Goal: Task Accomplishment & Management: Complete application form

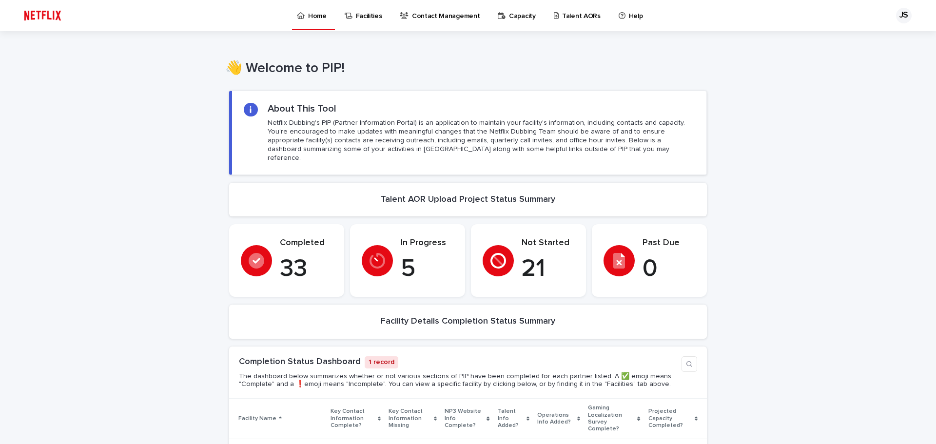
click at [549, 18] on div "Talent AORs" at bounding box center [579, 15] width 60 height 30
click at [562, 15] on p "Talent AORs" at bounding box center [581, 10] width 38 height 20
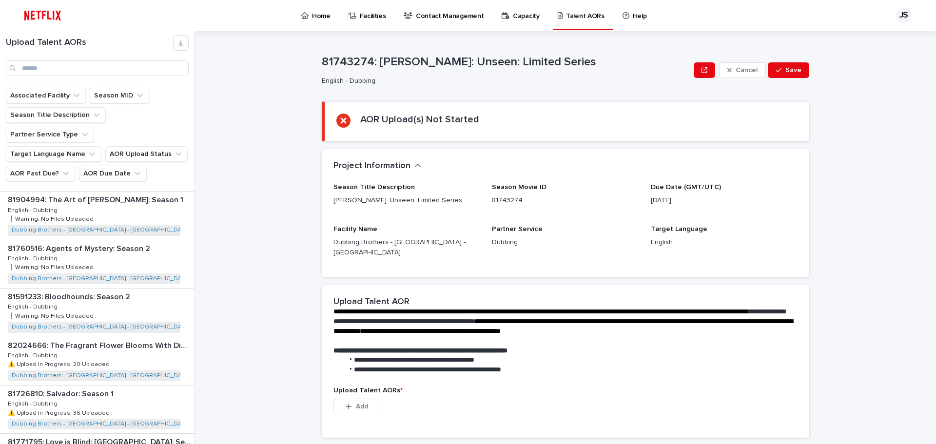
scroll to position [1016, 0]
click at [114, 385] on div "81757814: The Price of Confession: Season 1 81757814: The Price of Confession: …" at bounding box center [97, 409] width 194 height 48
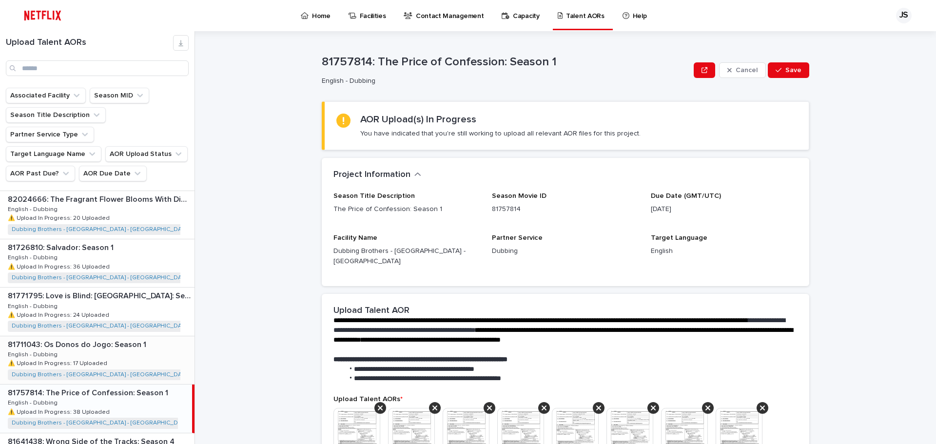
click at [98, 336] on div "81711043: Os Donos do Jogo: Season 1 81711043: Os Donos do Jogo: Season 1 Engli…" at bounding box center [97, 360] width 194 height 48
click at [155, 336] on div "81711043: Os Donos do Jogo: Season 1 81711043: Os Donos do Jogo: Season 1 Engli…" at bounding box center [96, 360] width 192 height 48
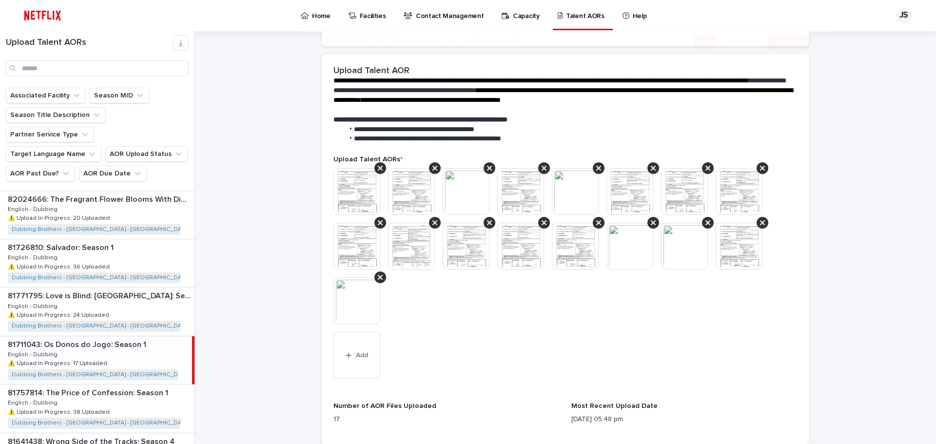
scroll to position [244, 0]
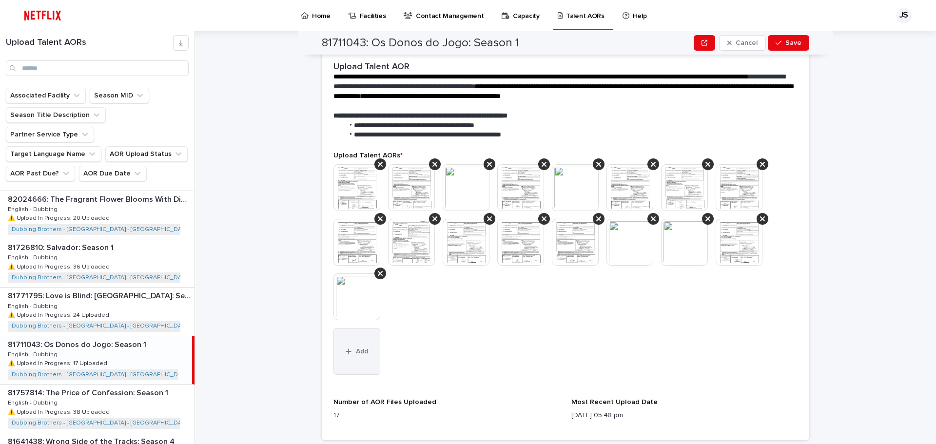
click at [356, 348] on span "Add" at bounding box center [362, 351] width 12 height 7
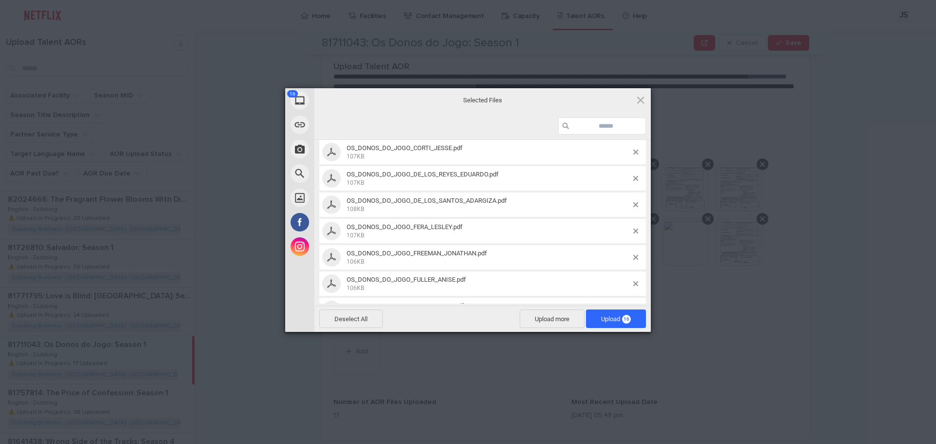
scroll to position [0, 0]
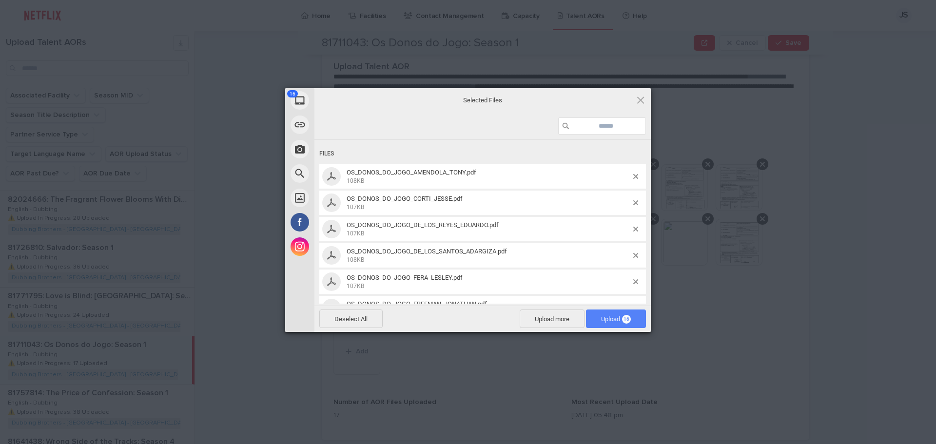
click at [621, 325] on span "Upload 16" at bounding box center [616, 318] width 60 height 19
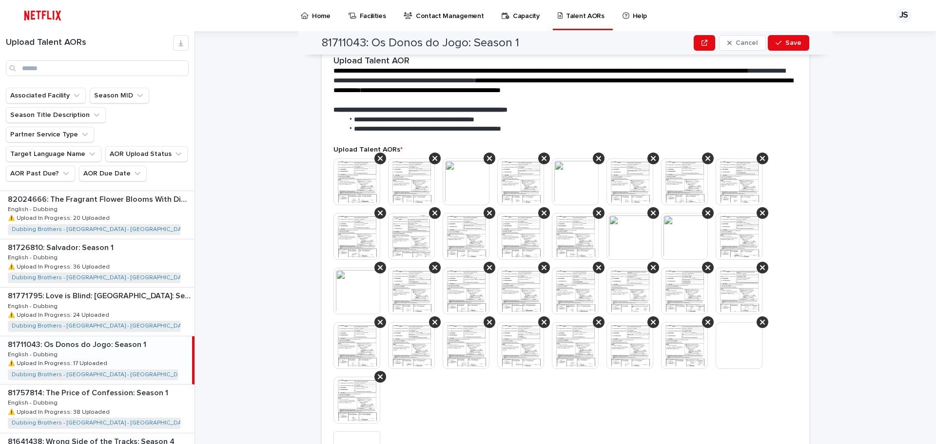
scroll to position [152, 0]
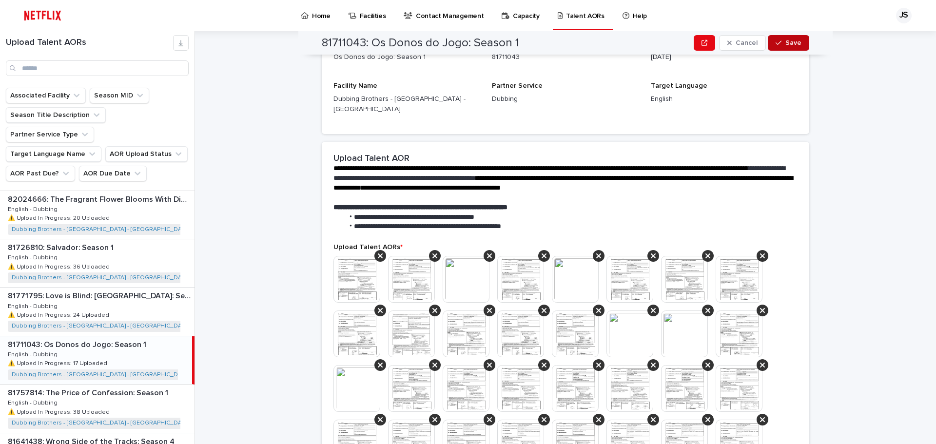
click at [790, 44] on span "Save" at bounding box center [793, 42] width 16 height 7
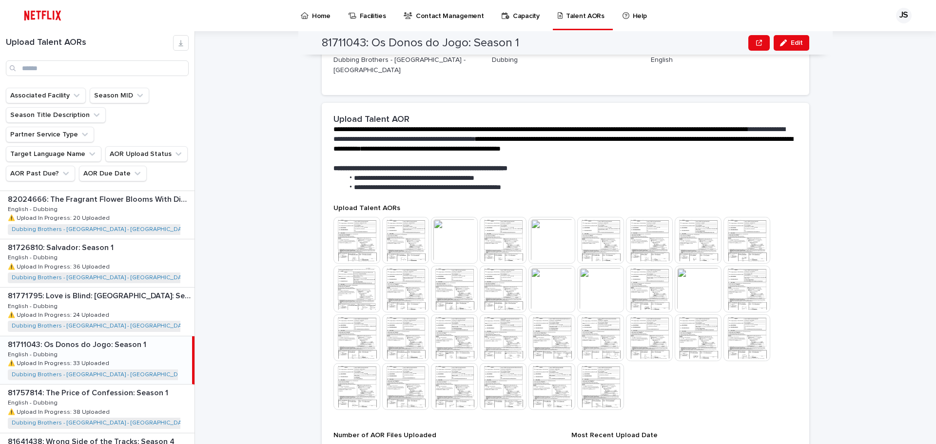
scroll to position [361, 0]
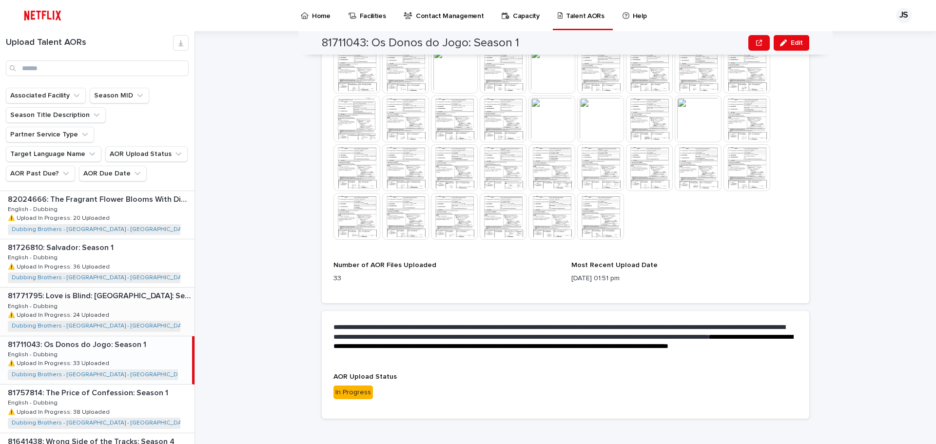
click at [93, 310] on p "⚠️ Upload In Progress: 24 Uploaded" at bounding box center [59, 314] width 103 height 9
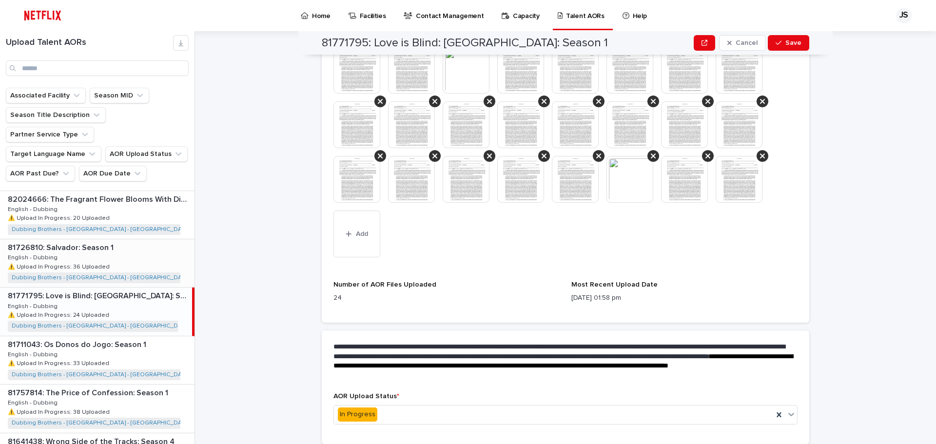
click at [119, 239] on div "81726810: Salvador: Season 1 81726810: Salvador: Season 1 English - Dubbing Eng…" at bounding box center [97, 263] width 194 height 48
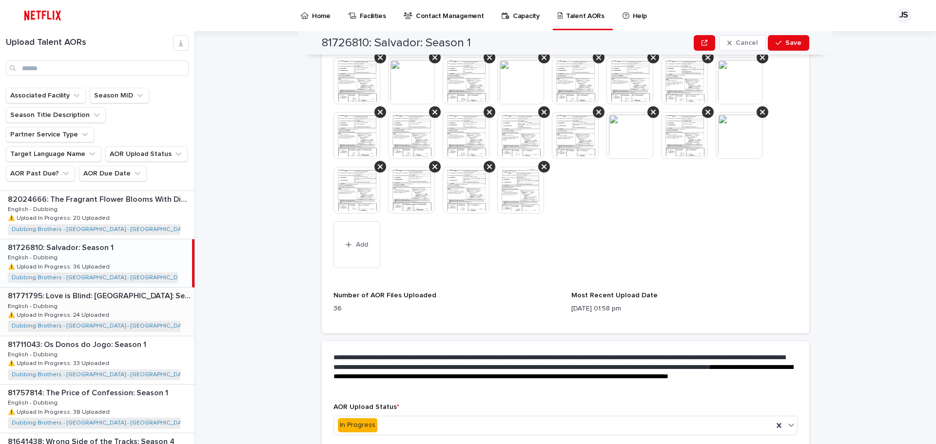
scroll to position [487, 0]
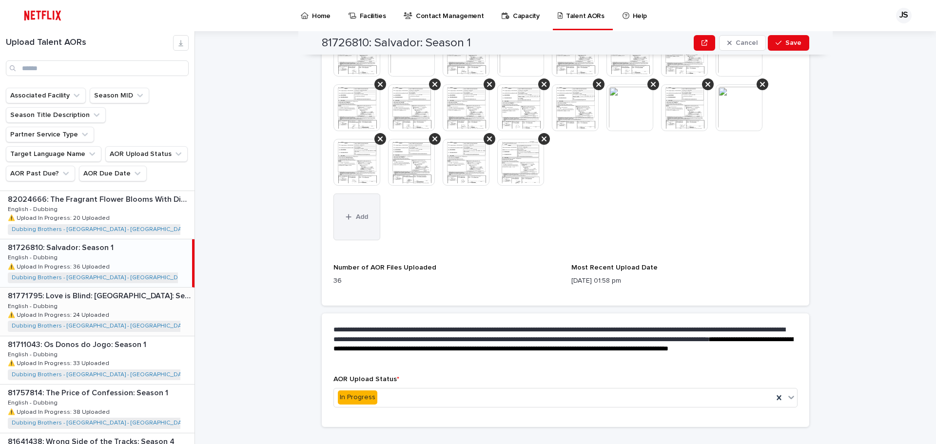
click at [361, 213] on span "Add" at bounding box center [362, 216] width 12 height 7
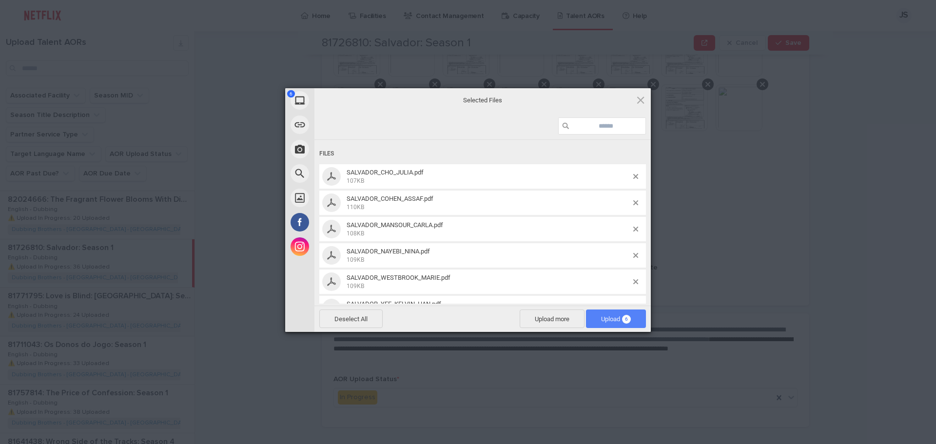
click at [616, 321] on span "Upload 6" at bounding box center [616, 318] width 30 height 7
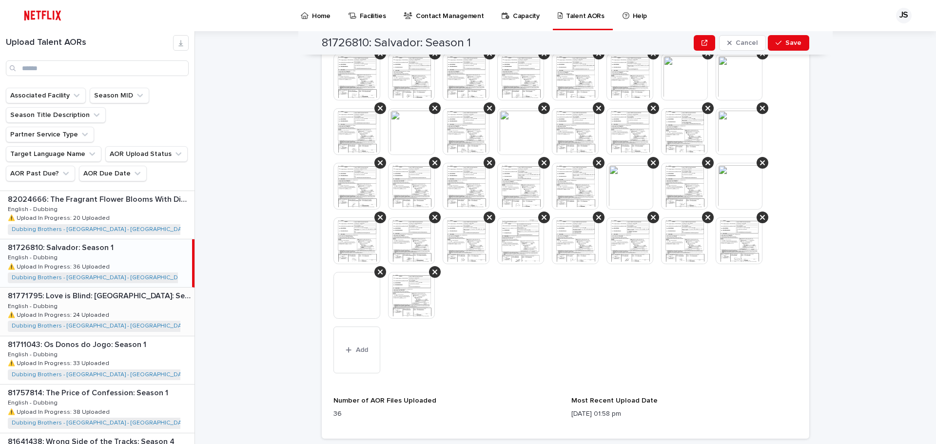
scroll to position [404, 0]
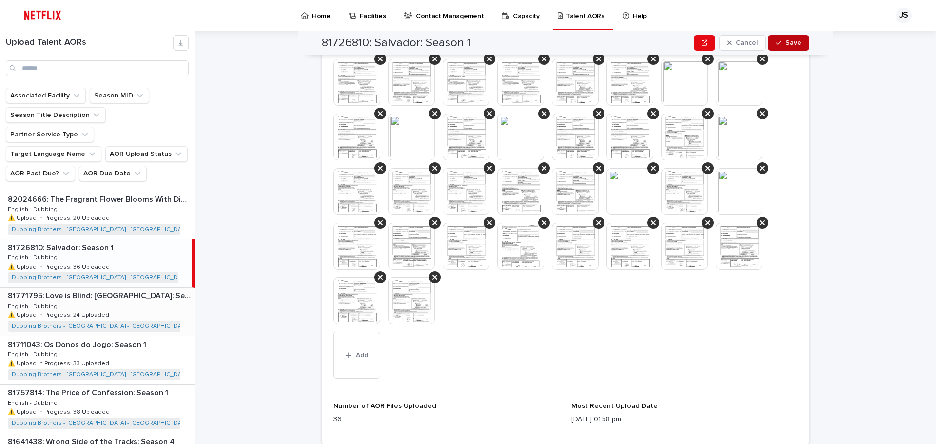
click at [781, 45] on div "button" at bounding box center [780, 42] width 10 height 7
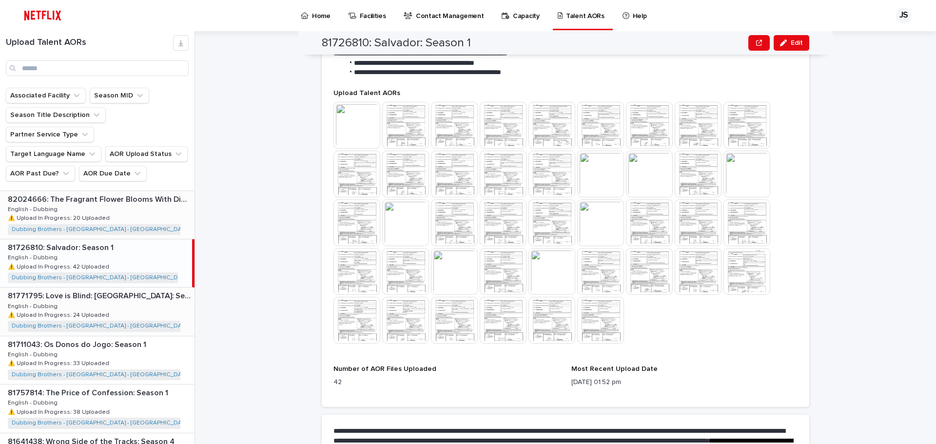
scroll to position [967, 0]
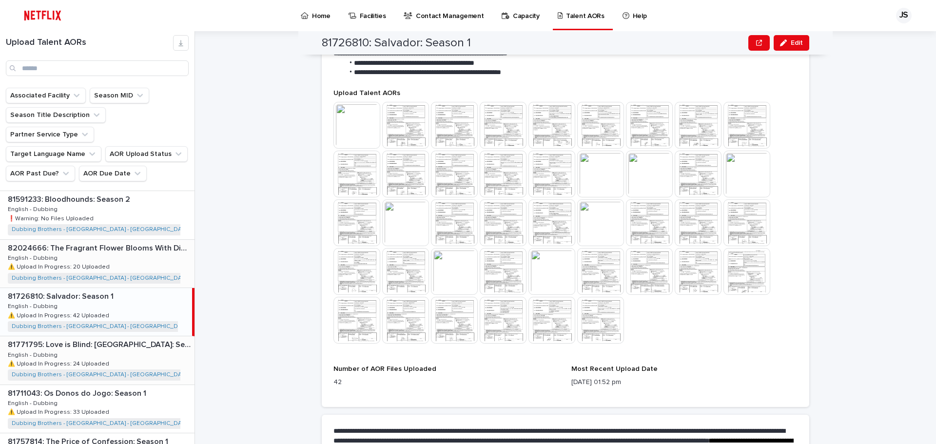
click at [123, 240] on div "82024666: The Fragrant Flower Blooms With Dignity: Season 1 82024666: The Fragr…" at bounding box center [97, 264] width 194 height 48
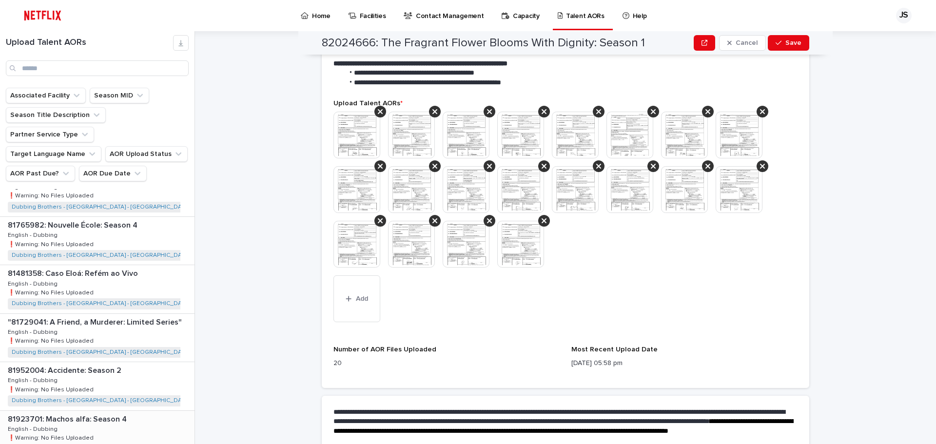
scroll to position [187, 0]
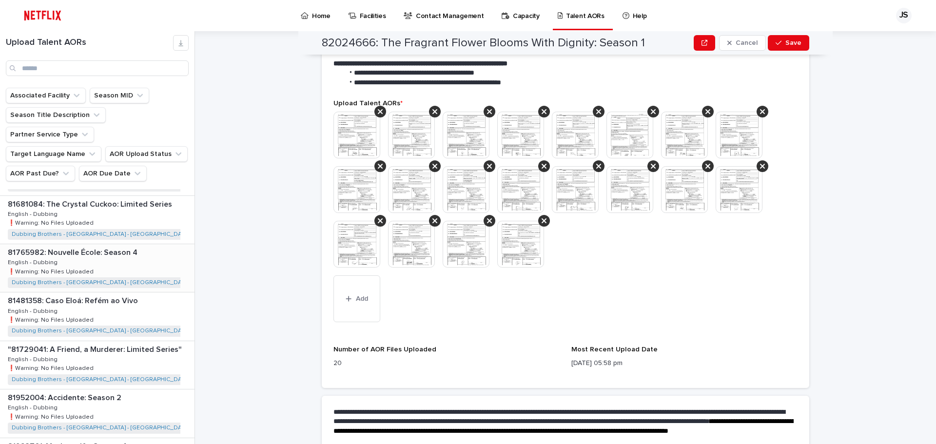
click at [147, 244] on div "81765982: [GEOGRAPHIC_DATA]: Season 4 81765982: [GEOGRAPHIC_DATA]: Season 4 Eng…" at bounding box center [97, 268] width 194 height 48
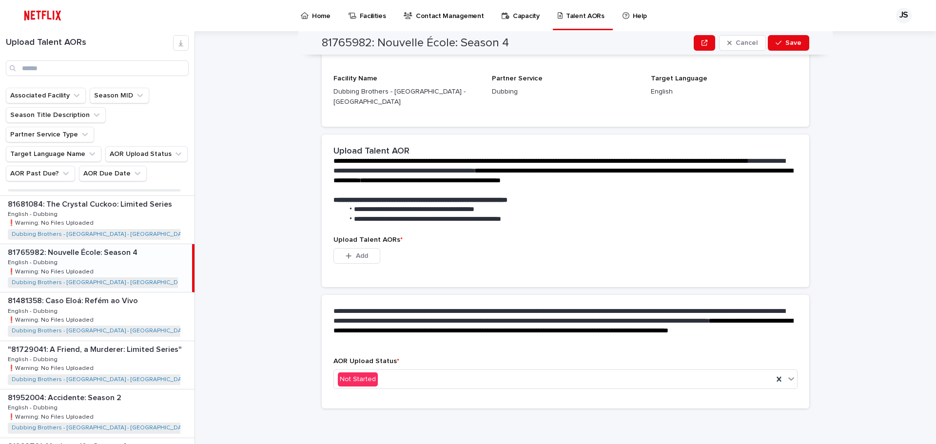
scroll to position [140, 0]
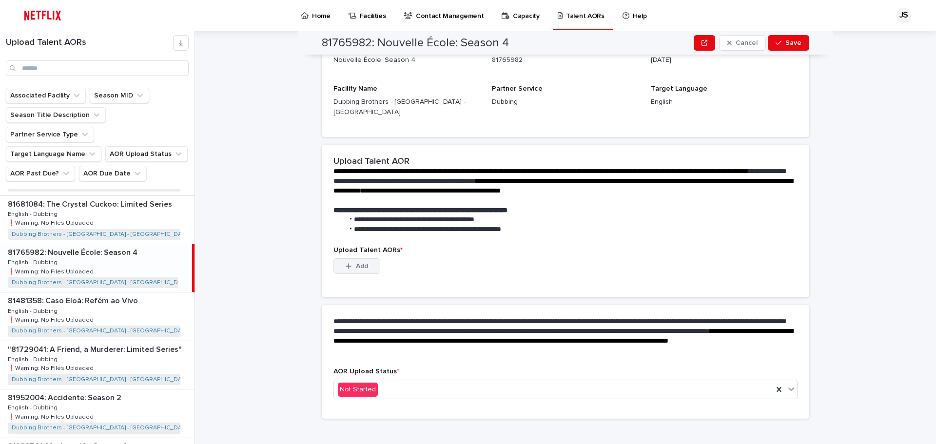
click at [336, 258] on button "Add" at bounding box center [356, 266] width 47 height 16
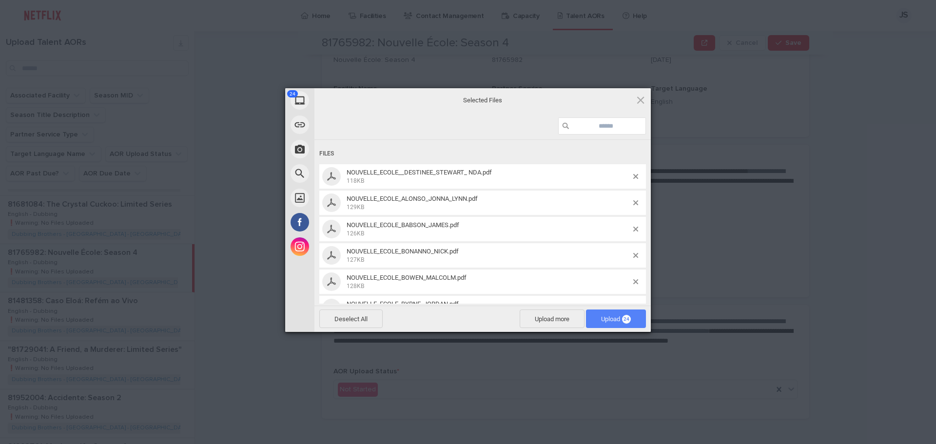
click at [617, 320] on span "Upload 24" at bounding box center [616, 318] width 30 height 7
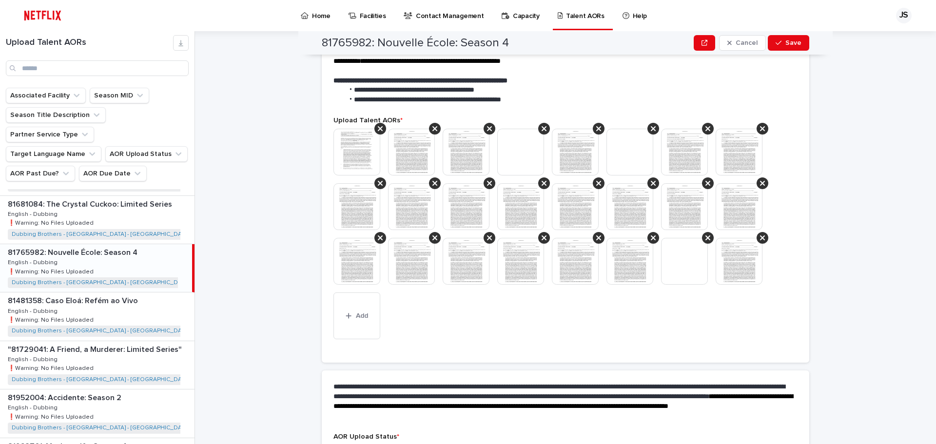
scroll to position [214, 0]
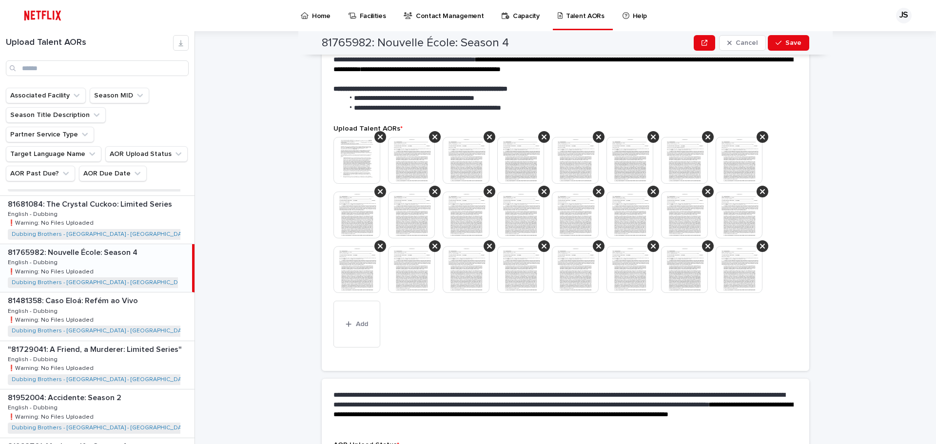
click at [360, 140] on img at bounding box center [356, 160] width 47 height 47
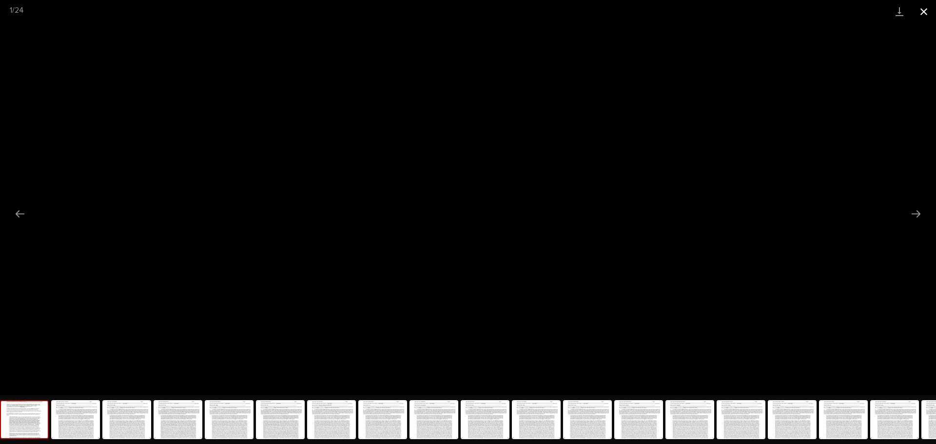
click at [927, 13] on button "Close gallery" at bounding box center [923, 11] width 24 height 23
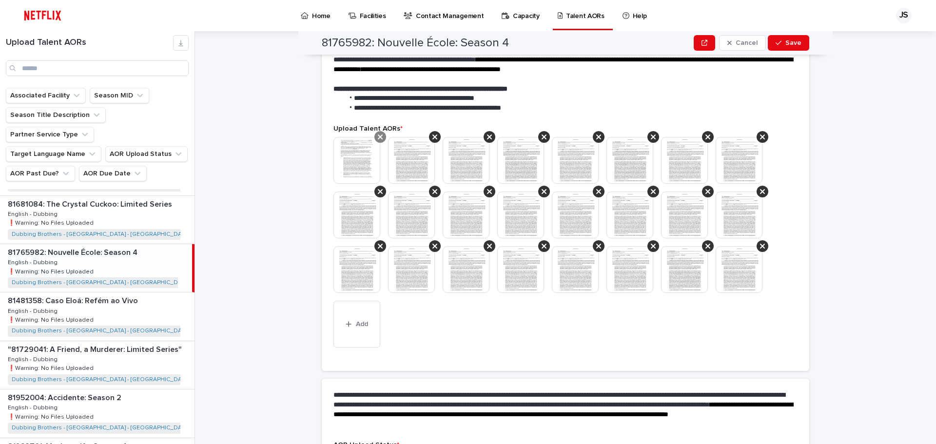
click at [379, 131] on div at bounding box center [380, 137] width 12 height 12
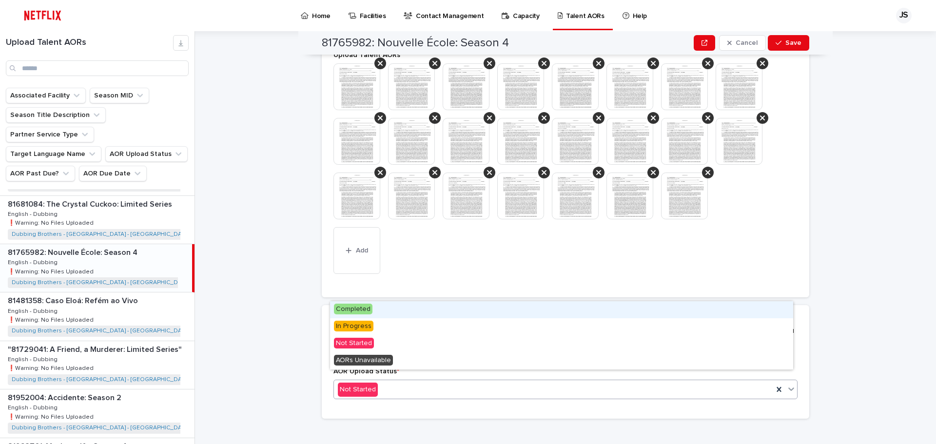
click at [489, 382] on div "Not Started" at bounding box center [553, 390] width 439 height 16
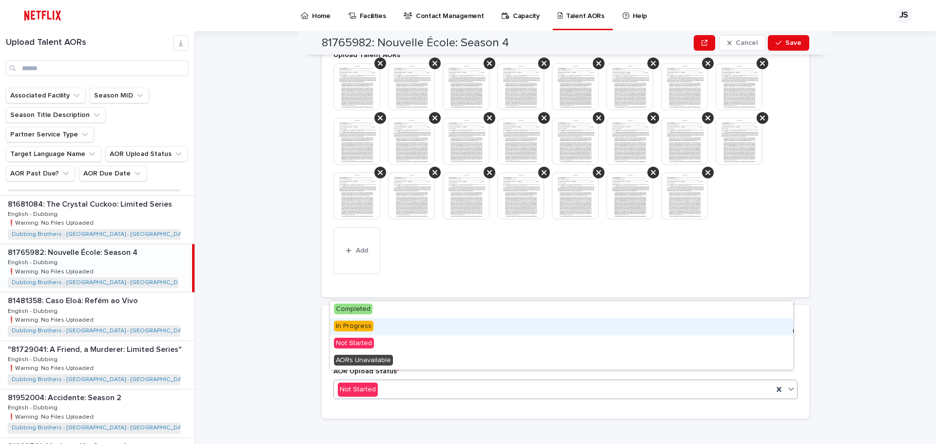
click at [414, 327] on div "In Progress" at bounding box center [561, 326] width 463 height 17
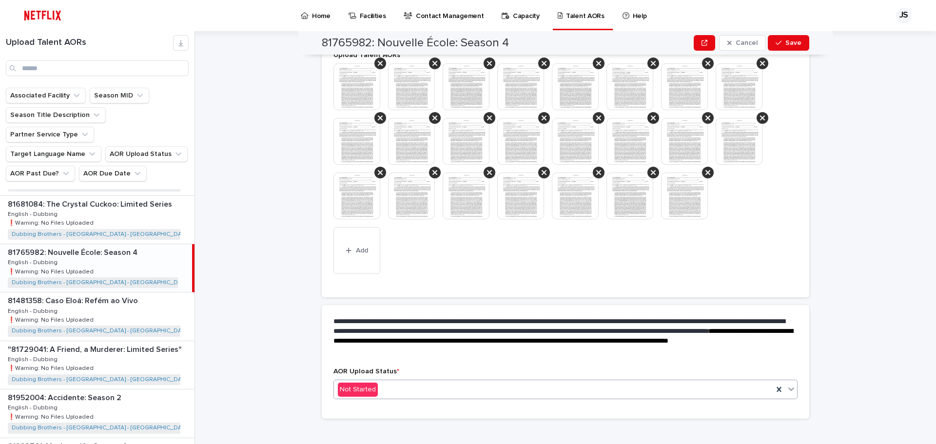
scroll to position [316, 0]
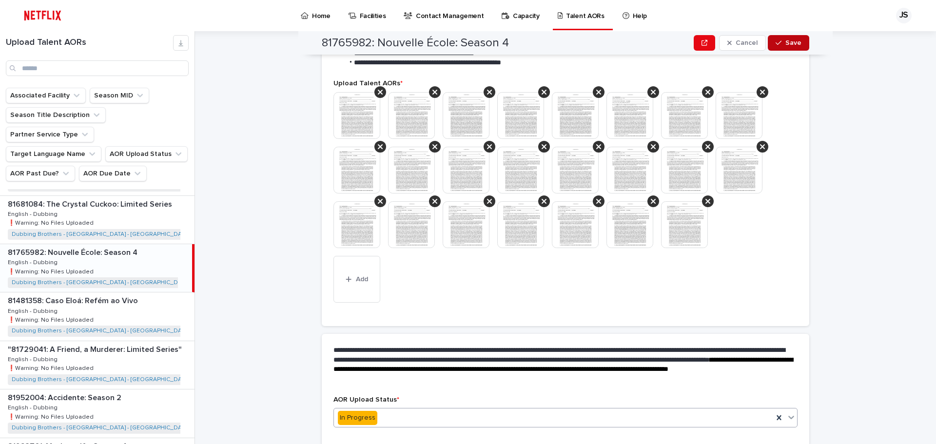
click at [792, 43] on span "Save" at bounding box center [793, 42] width 16 height 7
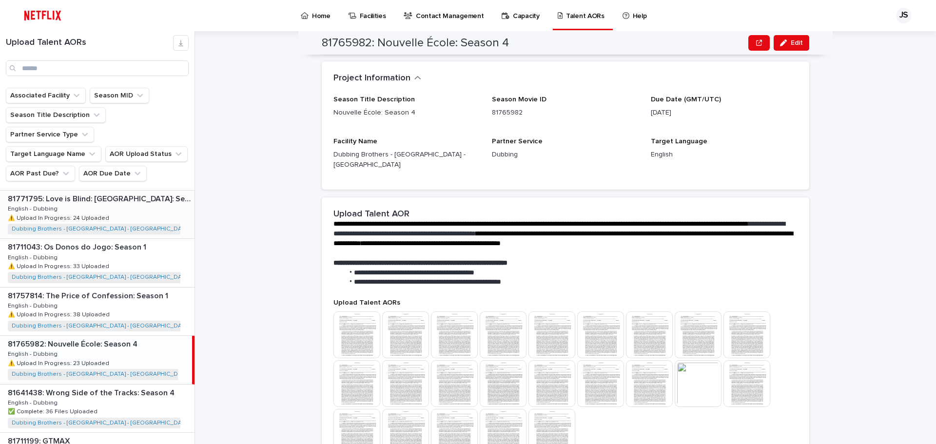
scroll to position [1113, 0]
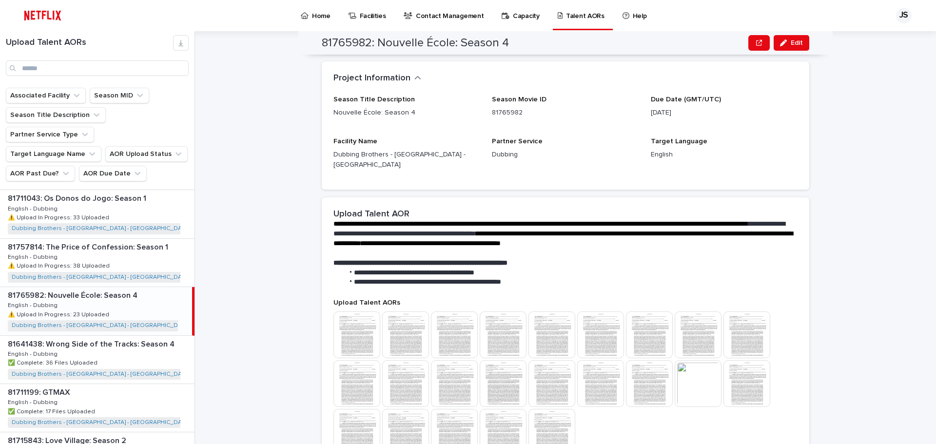
click at [135, 287] on div "81765982: Nouvelle École: Season 4 81765982: [GEOGRAPHIC_DATA]: Season 4 Englis…" at bounding box center [96, 311] width 192 height 48
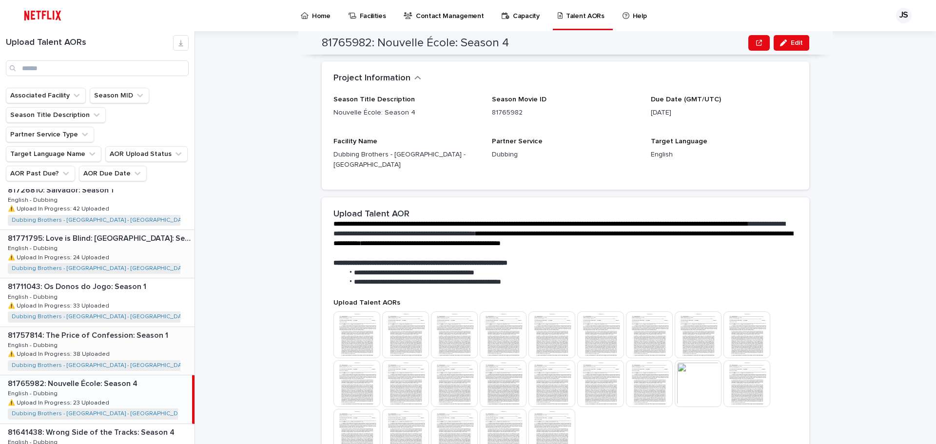
scroll to position [1016, 0]
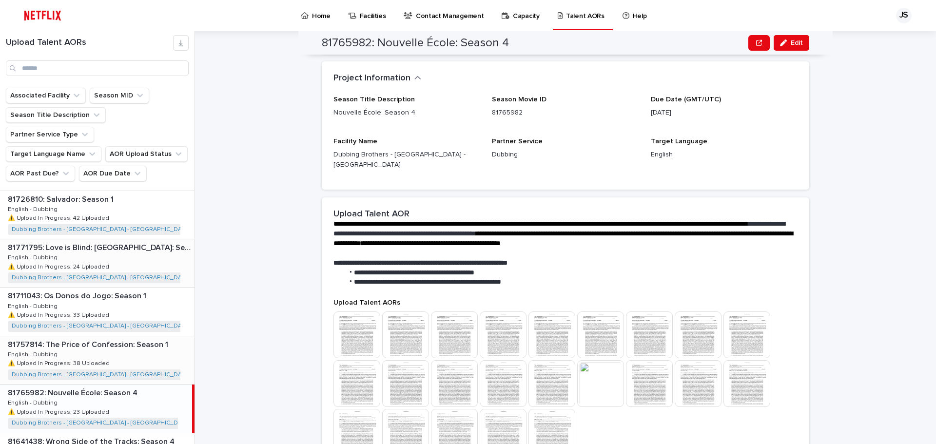
click at [135, 250] on div "81771795: Love is Blind: [GEOGRAPHIC_DATA]: Season 1 81771795: Love is Blind: […" at bounding box center [97, 263] width 194 height 48
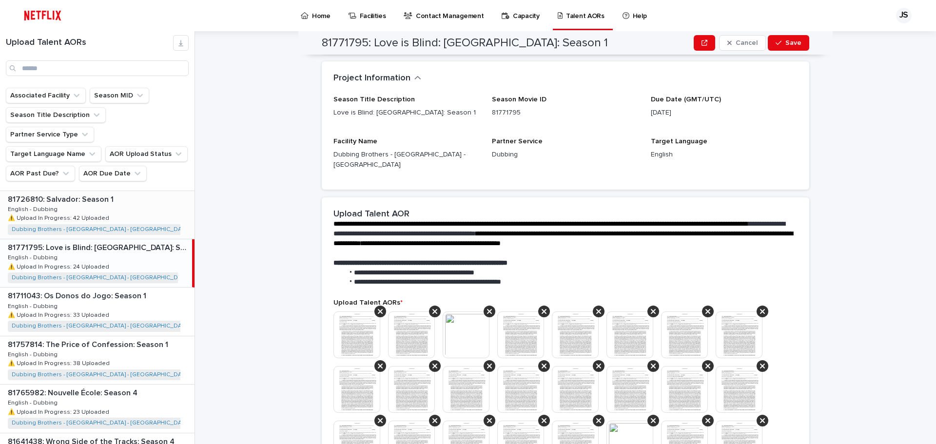
click at [135, 198] on div "81726810: Salvador: Season 1 81726810: [GEOGRAPHIC_DATA]: Season 1 English - Du…" at bounding box center [97, 215] width 194 height 48
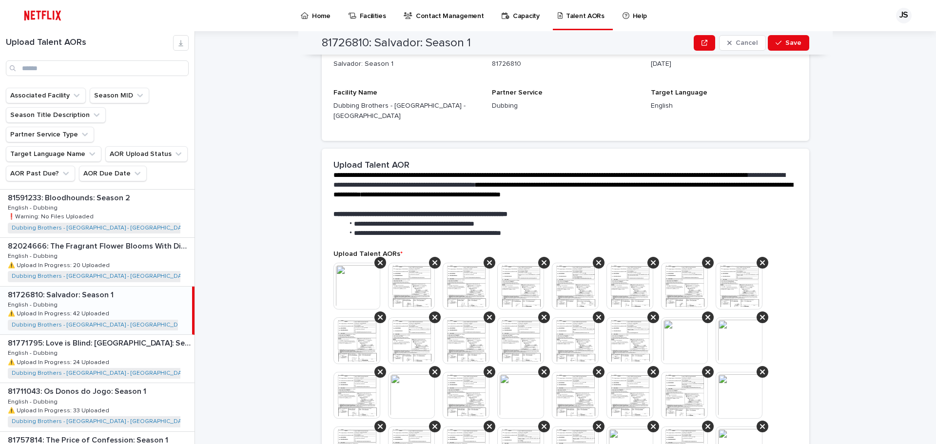
scroll to position [918, 0]
click at [109, 288] on div "81726810: Salvador: Season 1 81726810: [GEOGRAPHIC_DATA]: Season 1 English - Du…" at bounding box center [96, 312] width 192 height 48
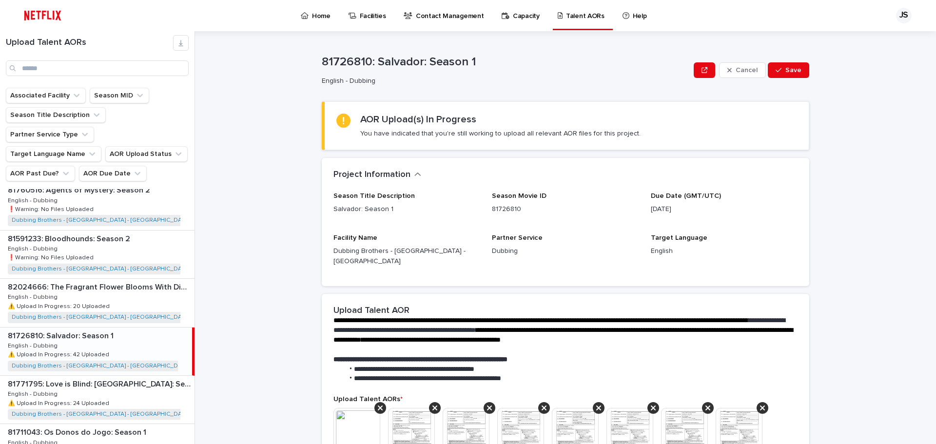
scroll to position [821, 0]
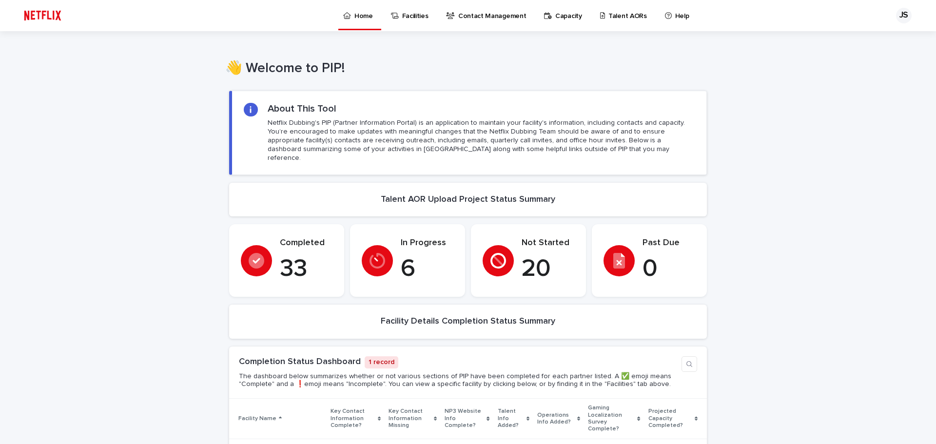
click at [614, 13] on p "Talent AORs" at bounding box center [627, 10] width 38 height 20
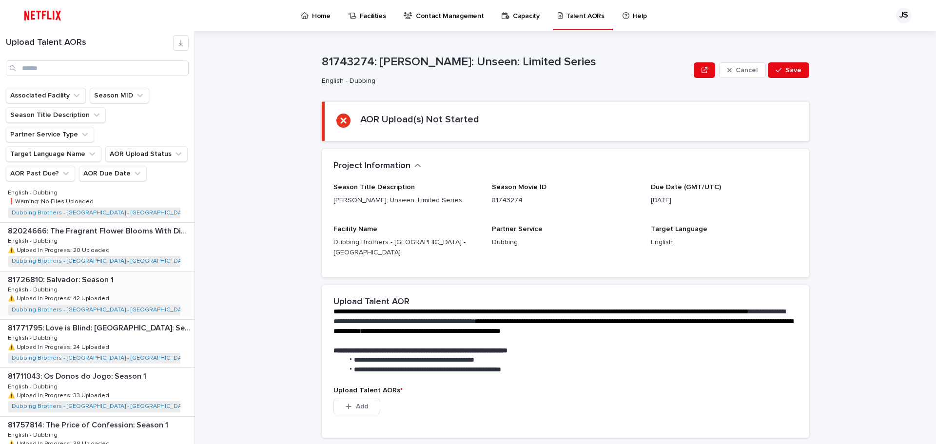
scroll to position [918, 0]
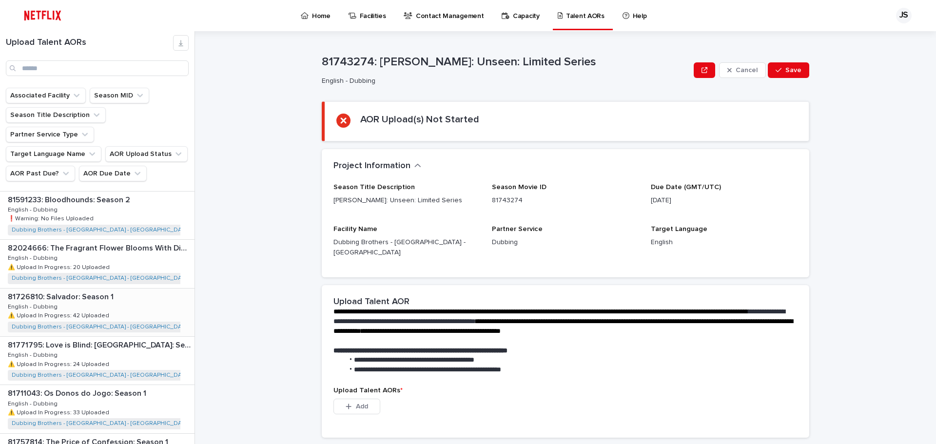
click at [120, 288] on div "81726810: Salvador: Season 1 81726810: [GEOGRAPHIC_DATA]: Season 1 English - Du…" at bounding box center [97, 312] width 194 height 48
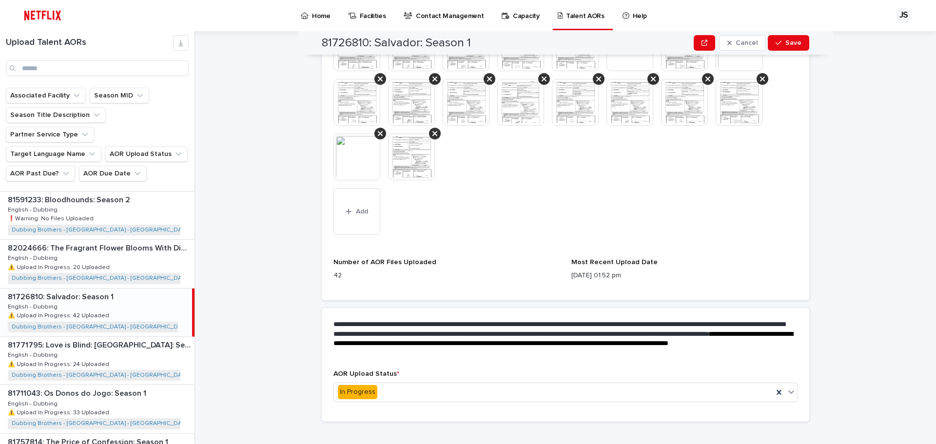
scroll to position [550, 0]
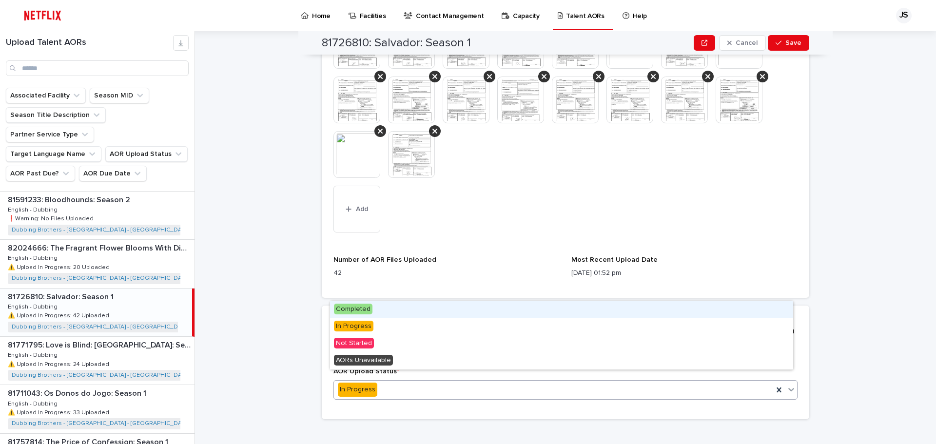
click at [470, 385] on div "In Progress" at bounding box center [553, 390] width 439 height 16
click at [452, 308] on div "Completed" at bounding box center [561, 309] width 463 height 17
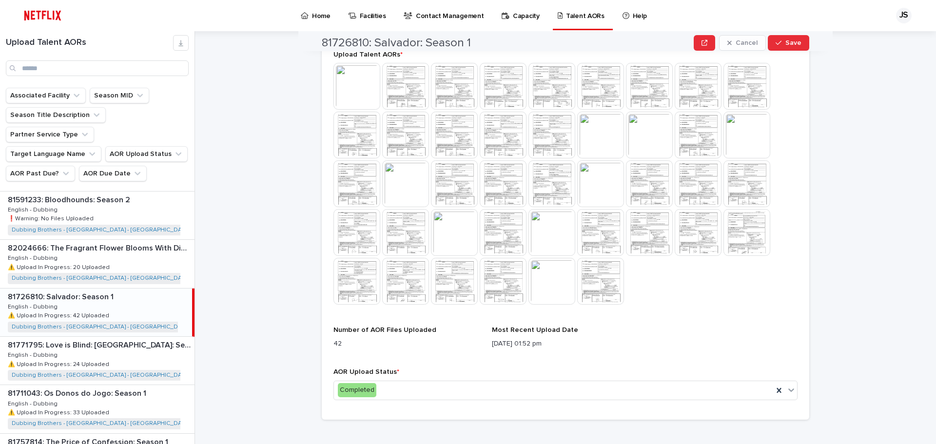
scroll to position [307, 0]
click at [798, 42] on button "Save" at bounding box center [788, 43] width 41 height 16
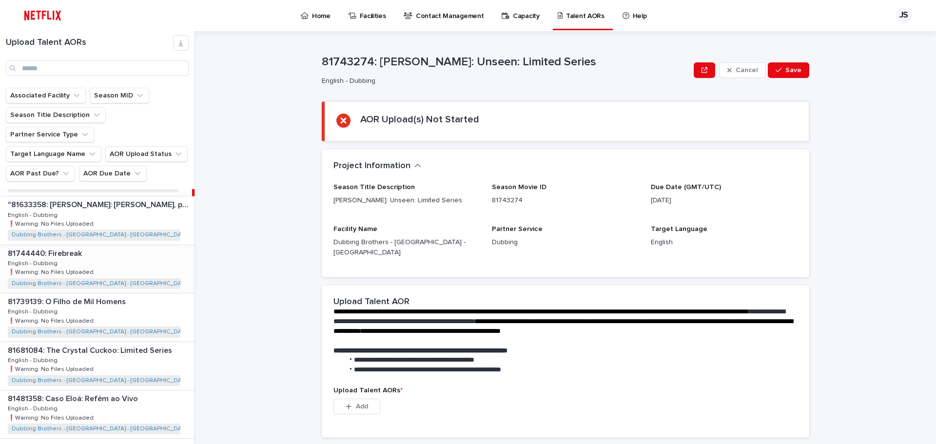
scroll to position [0, 0]
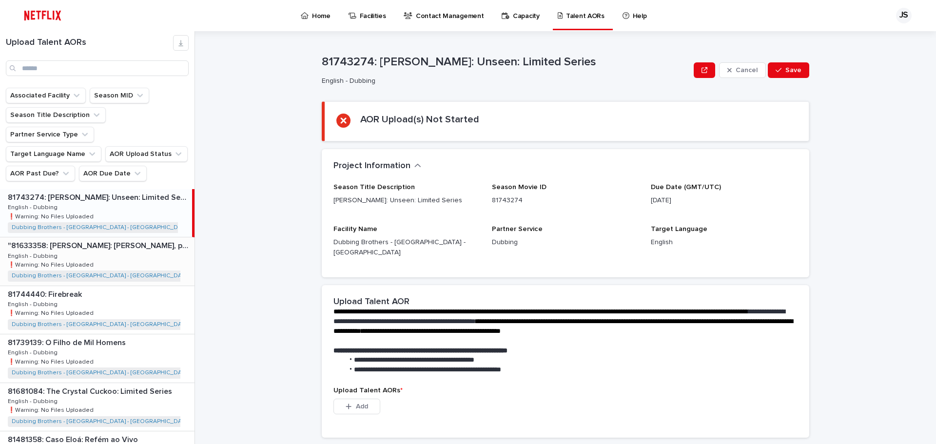
click at [134, 238] on div ""81633358: Juan Gabriel: Debo, puedo y quiero: Limited Series" "81633358: Juan …" at bounding box center [97, 261] width 194 height 48
